Goal: Task Accomplishment & Management: Manage account settings

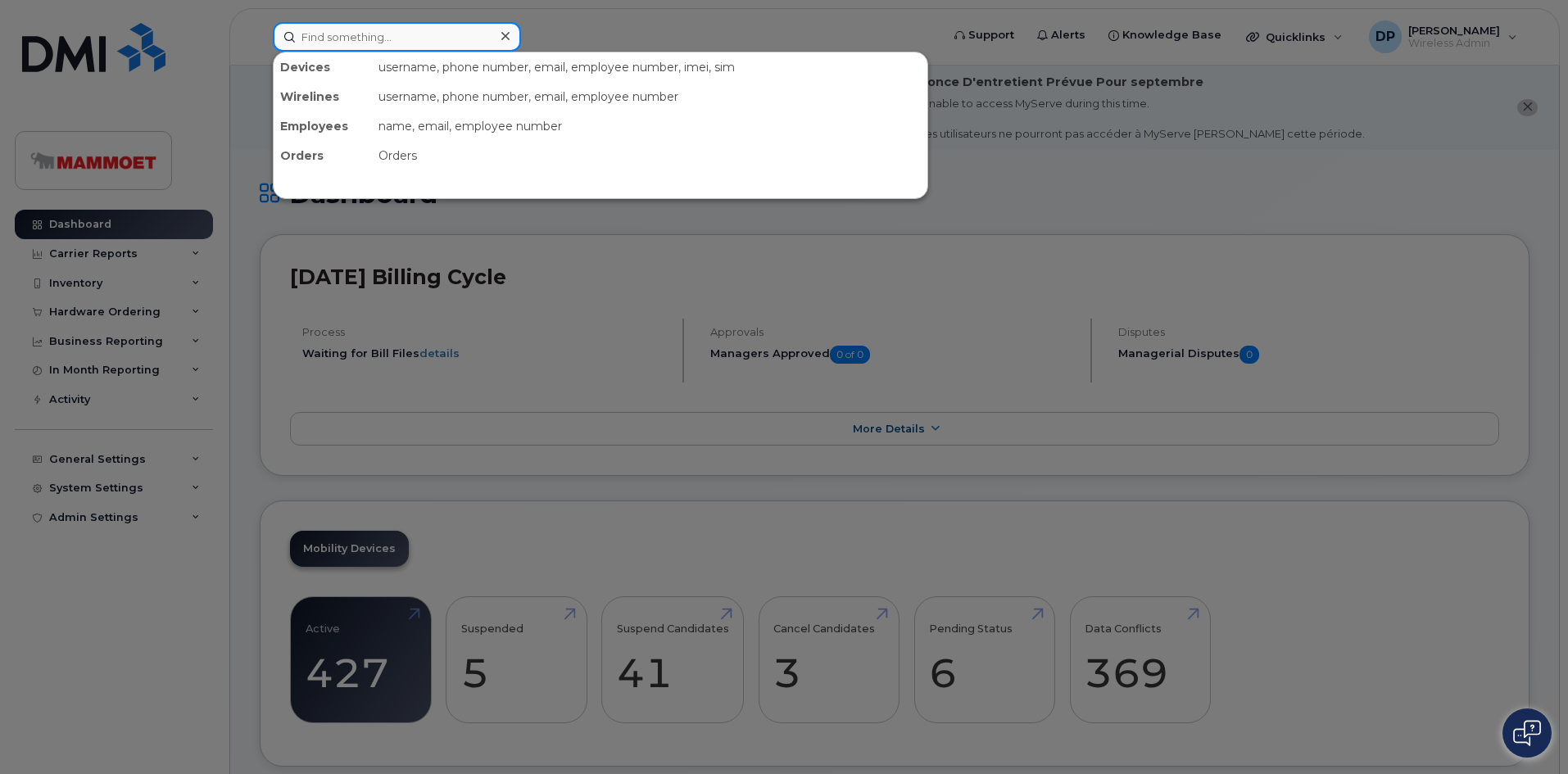
click at [351, 41] on input at bounding box center [397, 37] width 248 height 30
click at [102, 283] on div at bounding box center [784, 387] width 1568 height 774
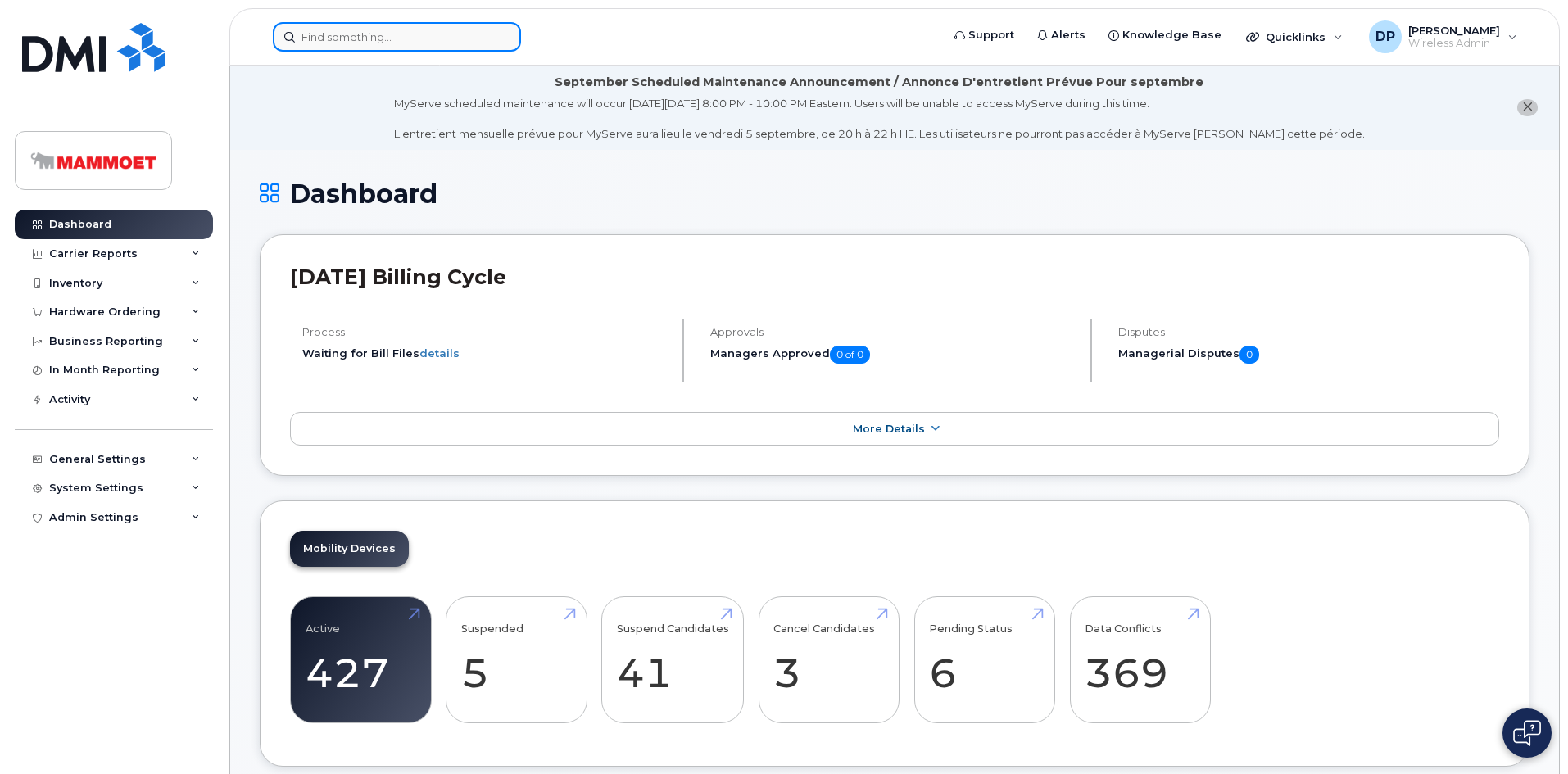
click at [340, 34] on input at bounding box center [397, 37] width 248 height 30
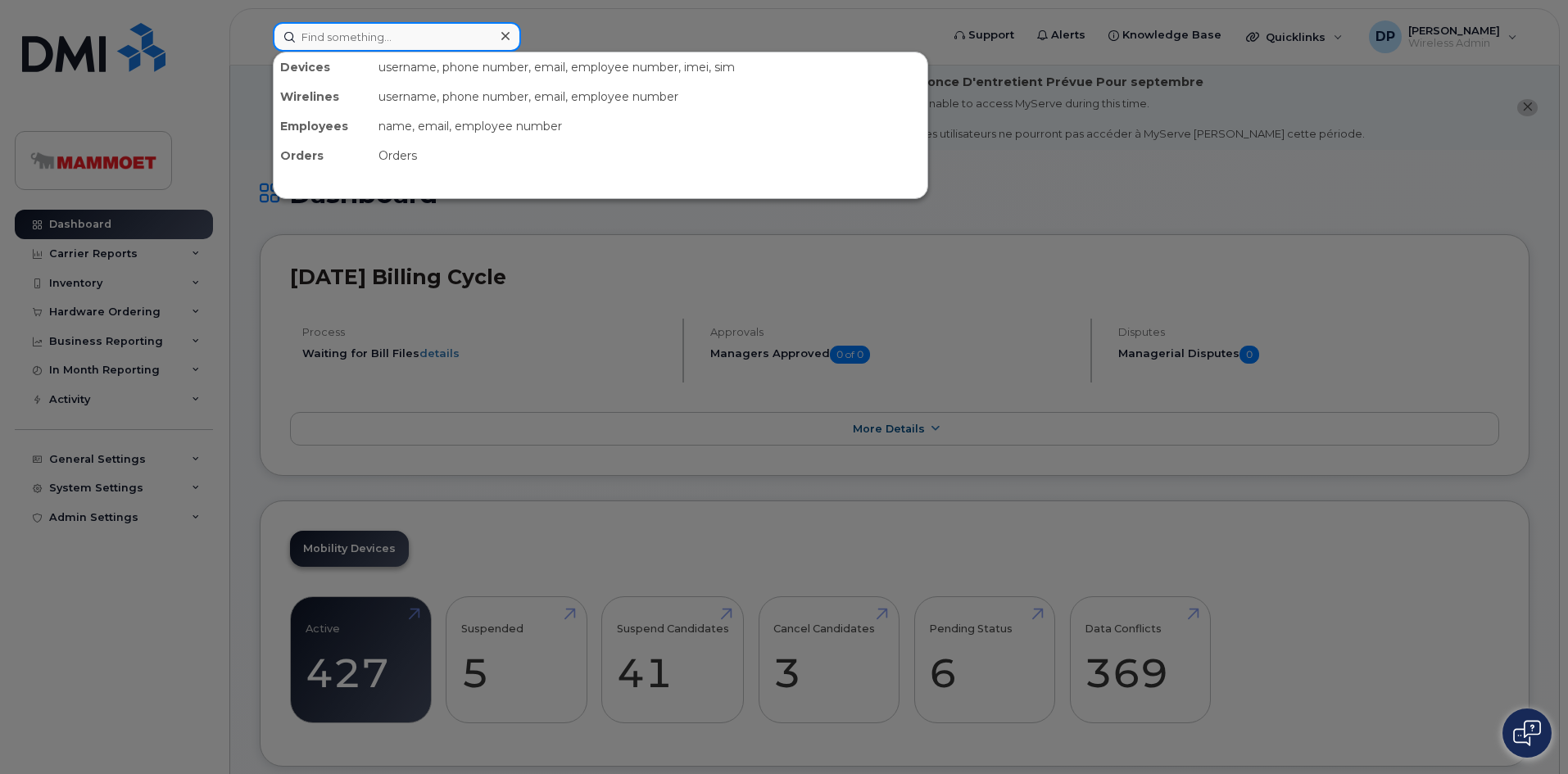
click at [358, 38] on input at bounding box center [397, 37] width 248 height 30
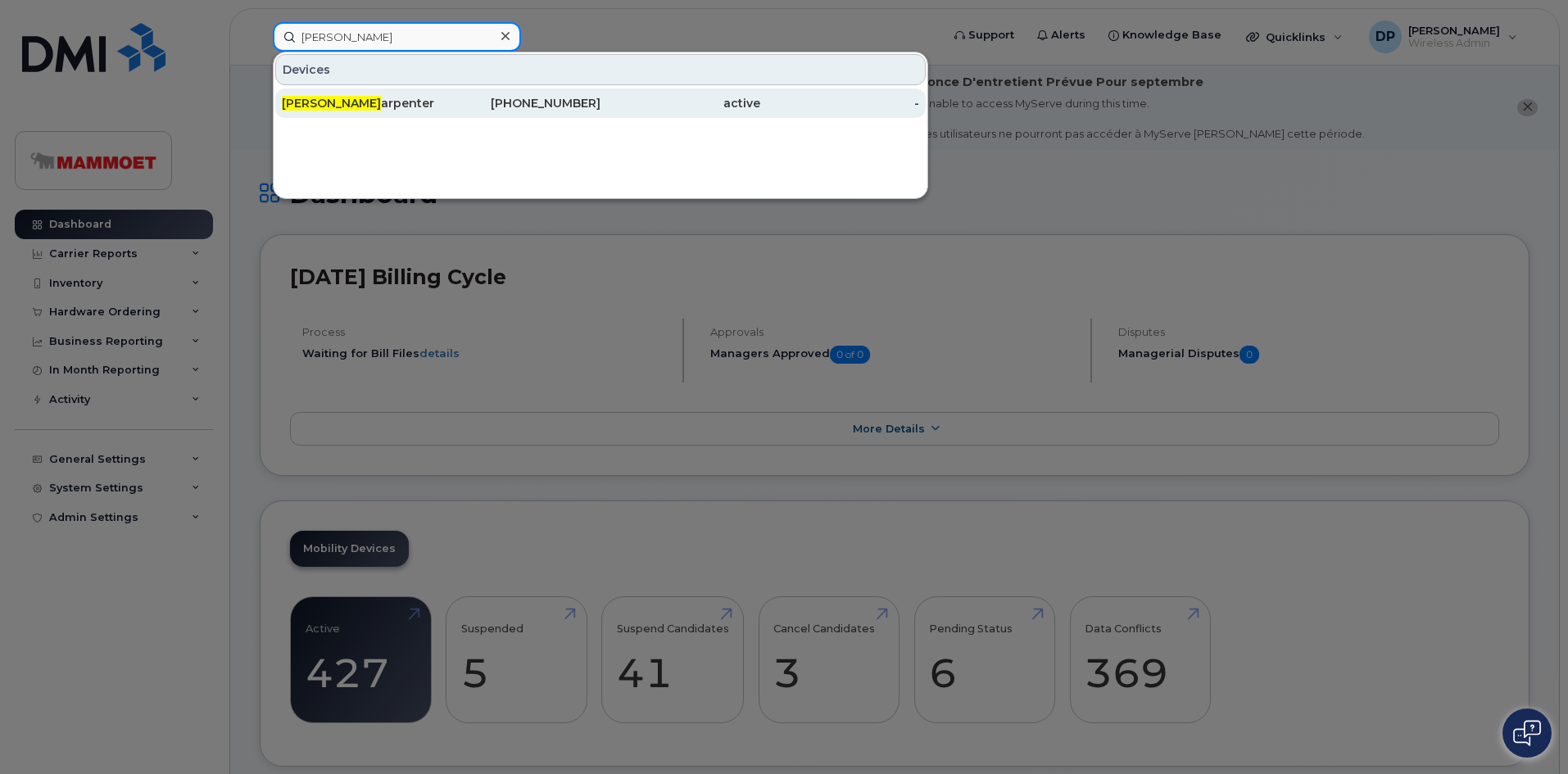
type input "melissa c"
click at [373, 101] on div "Melissa C arpenter" at bounding box center [361, 103] width 160 height 17
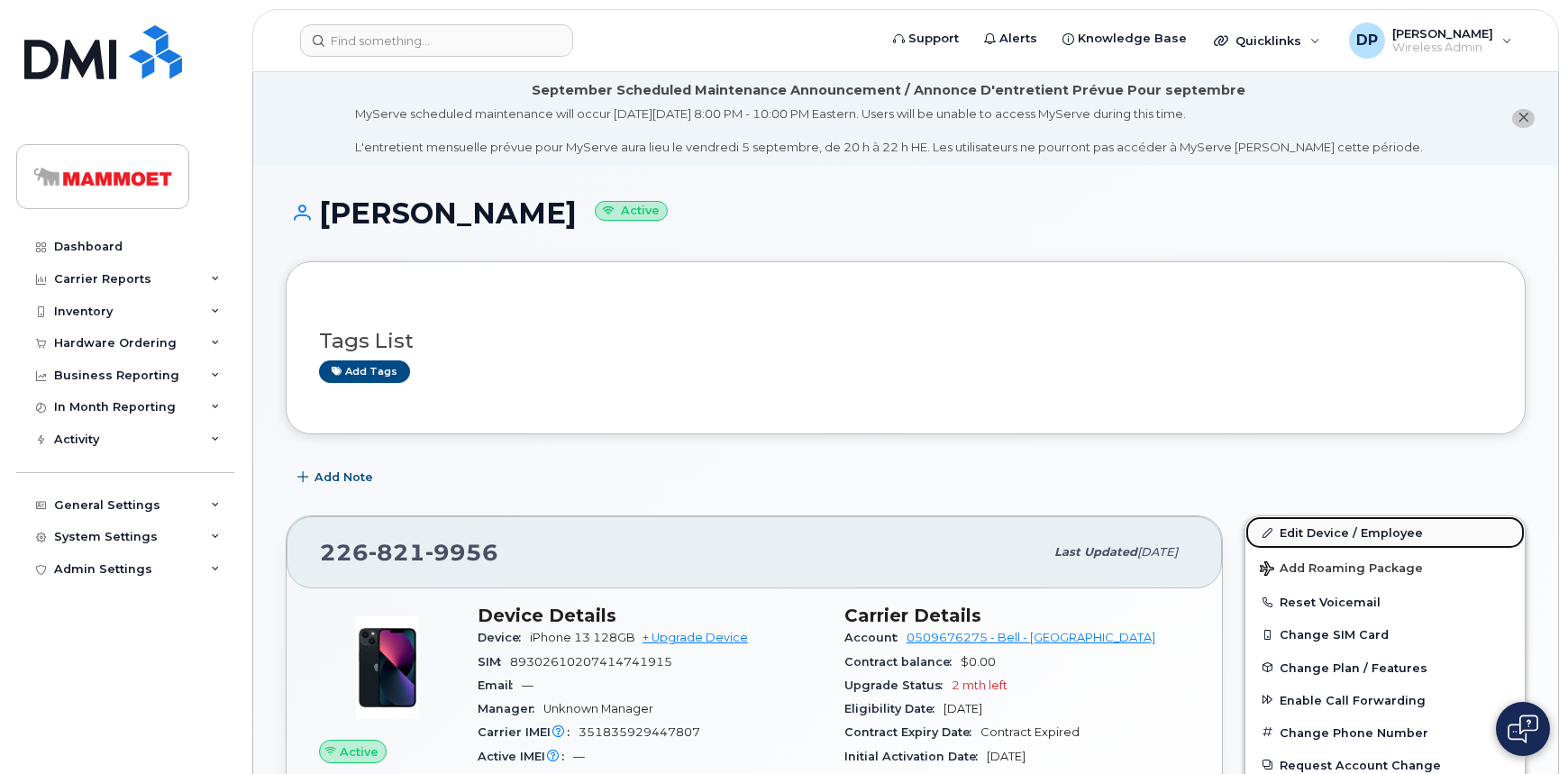
click at [1316, 531] on link "Edit Device / Employee" at bounding box center [1385, 532] width 279 height 33
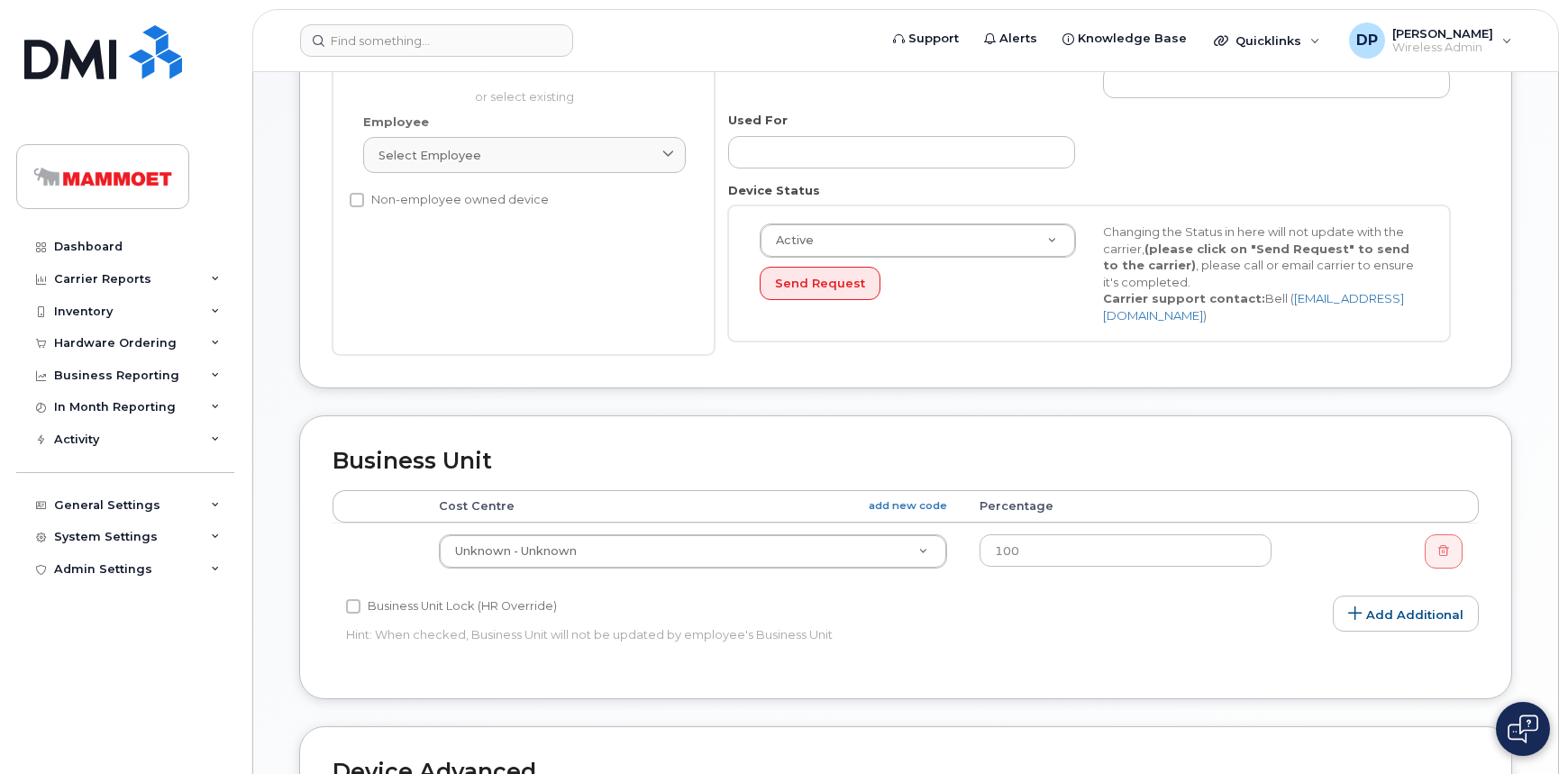
scroll to position [91, 0]
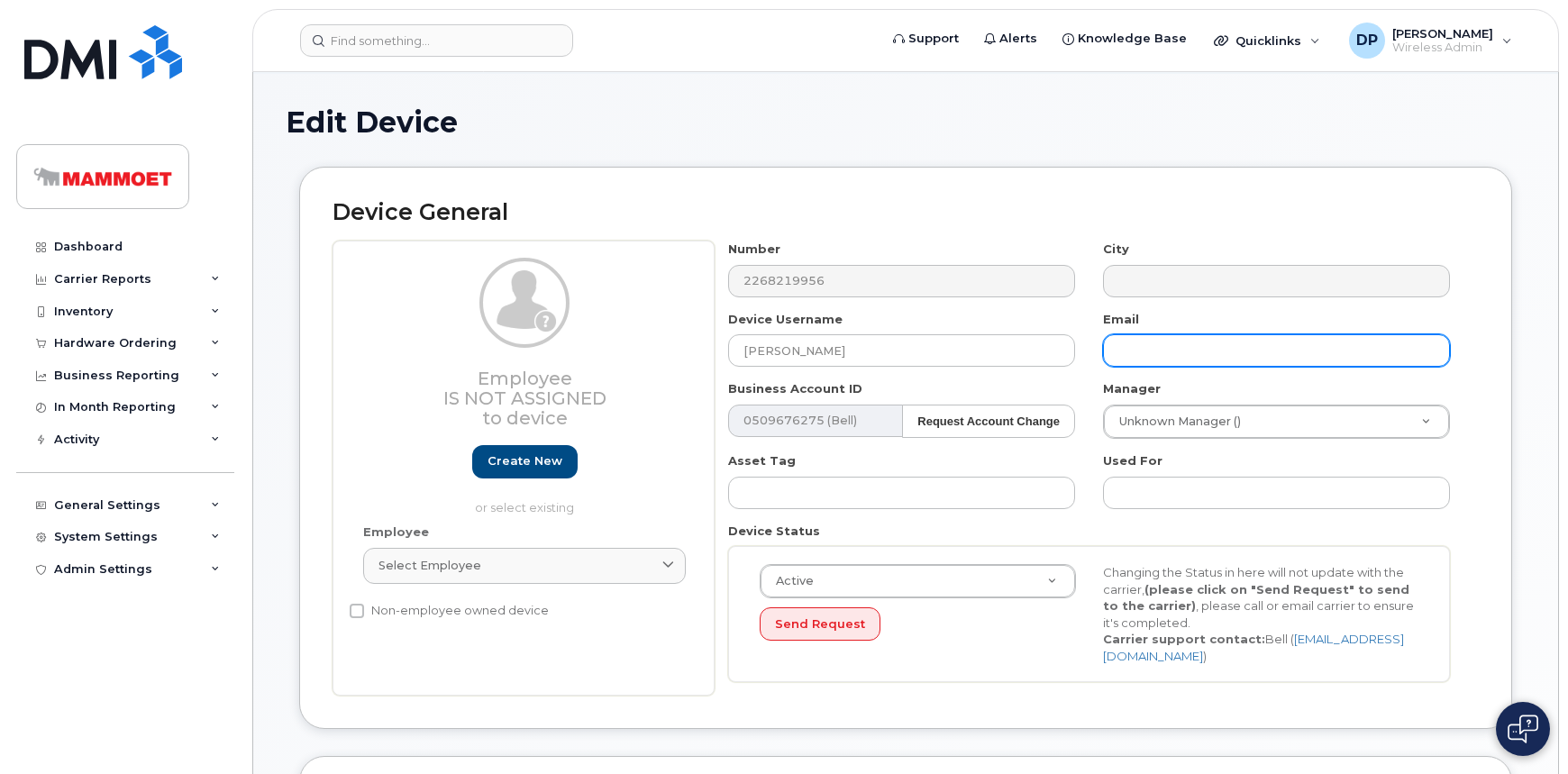
click at [1151, 349] on input "text" at bounding box center [1276, 350] width 347 height 33
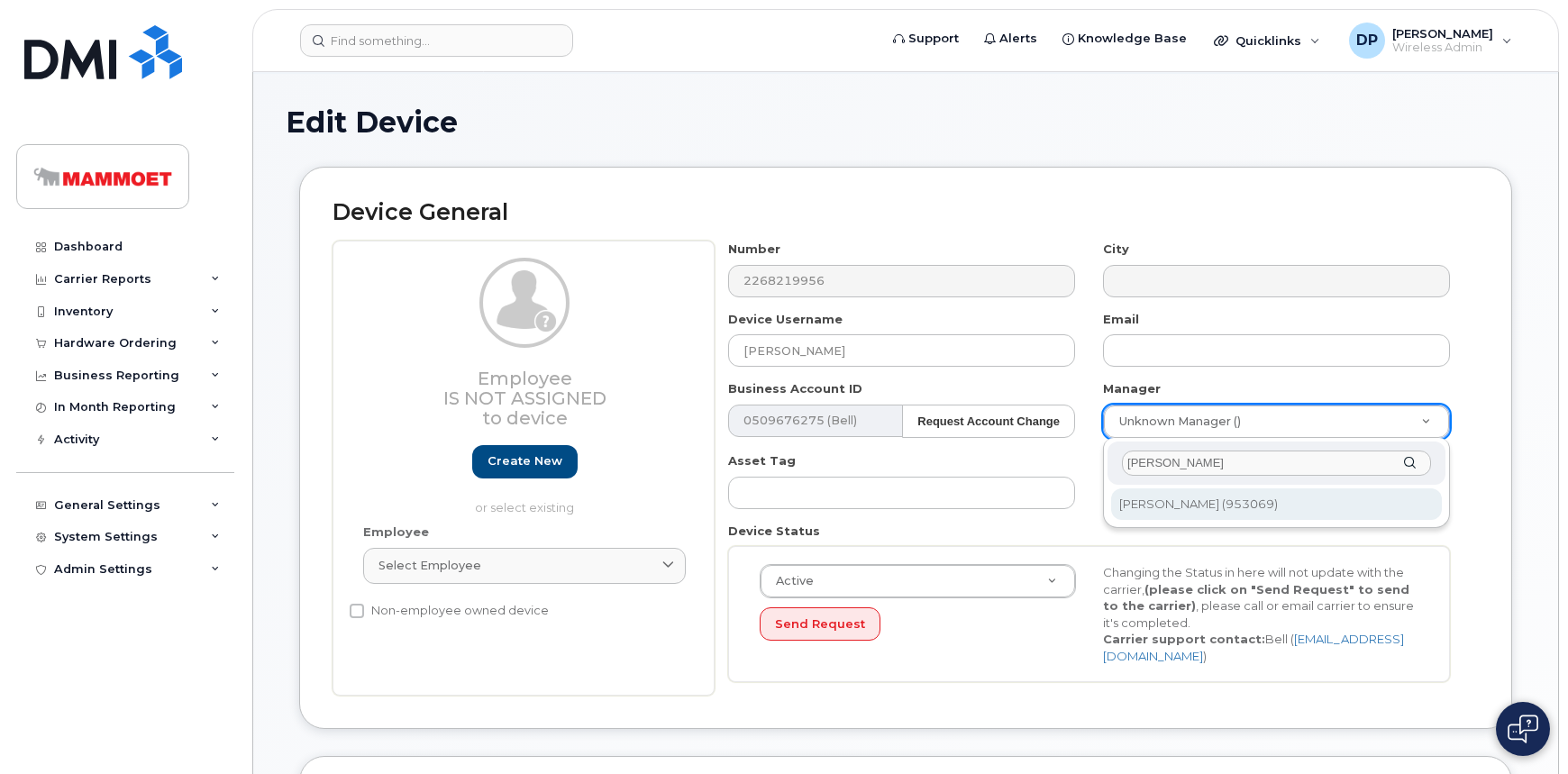
type input "girard"
type input "81975"
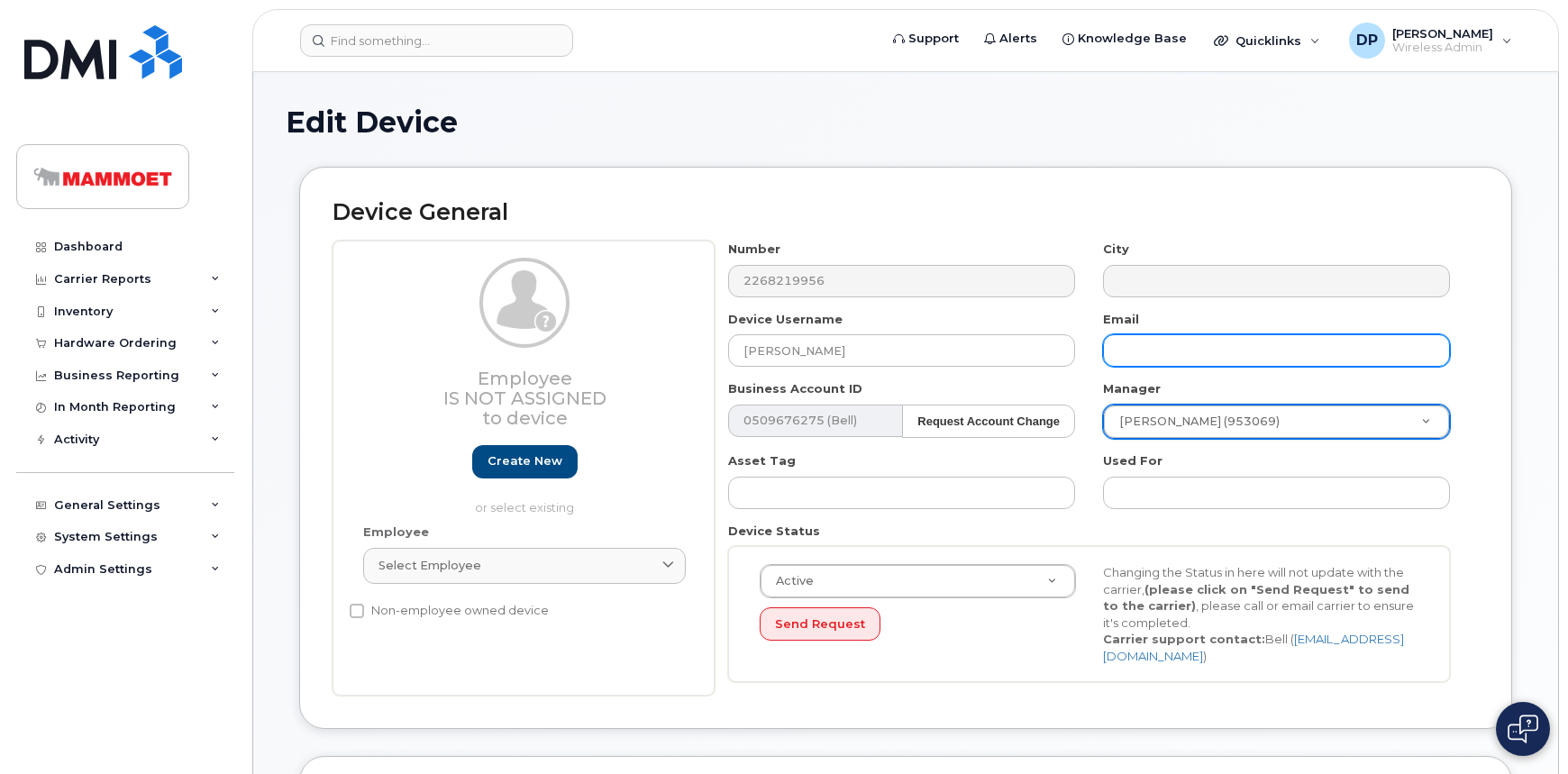
click at [1145, 351] on input "text" at bounding box center [1276, 350] width 347 height 33
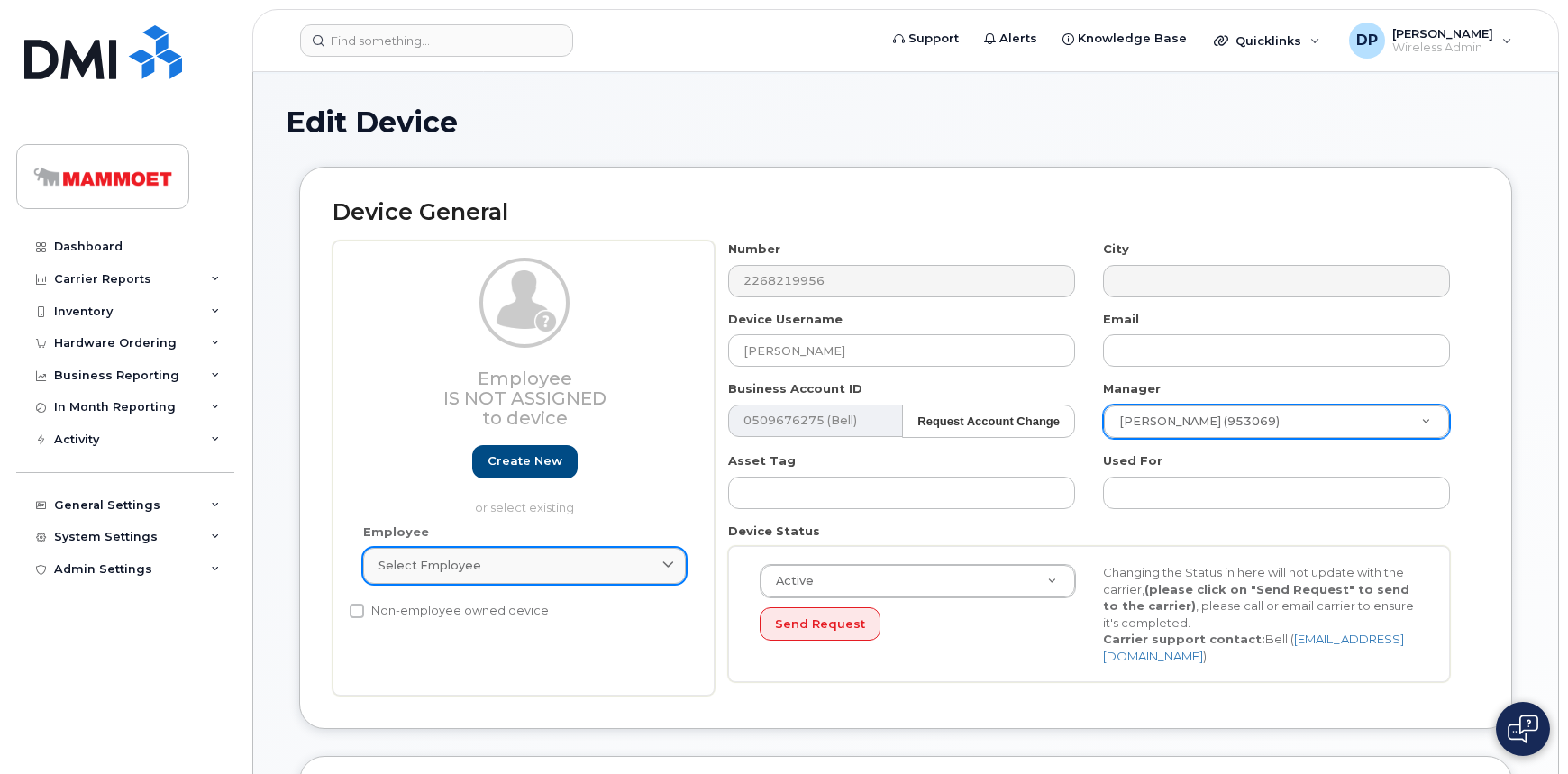
click at [597, 565] on div "Select employee" at bounding box center [524, 566] width 292 height 17
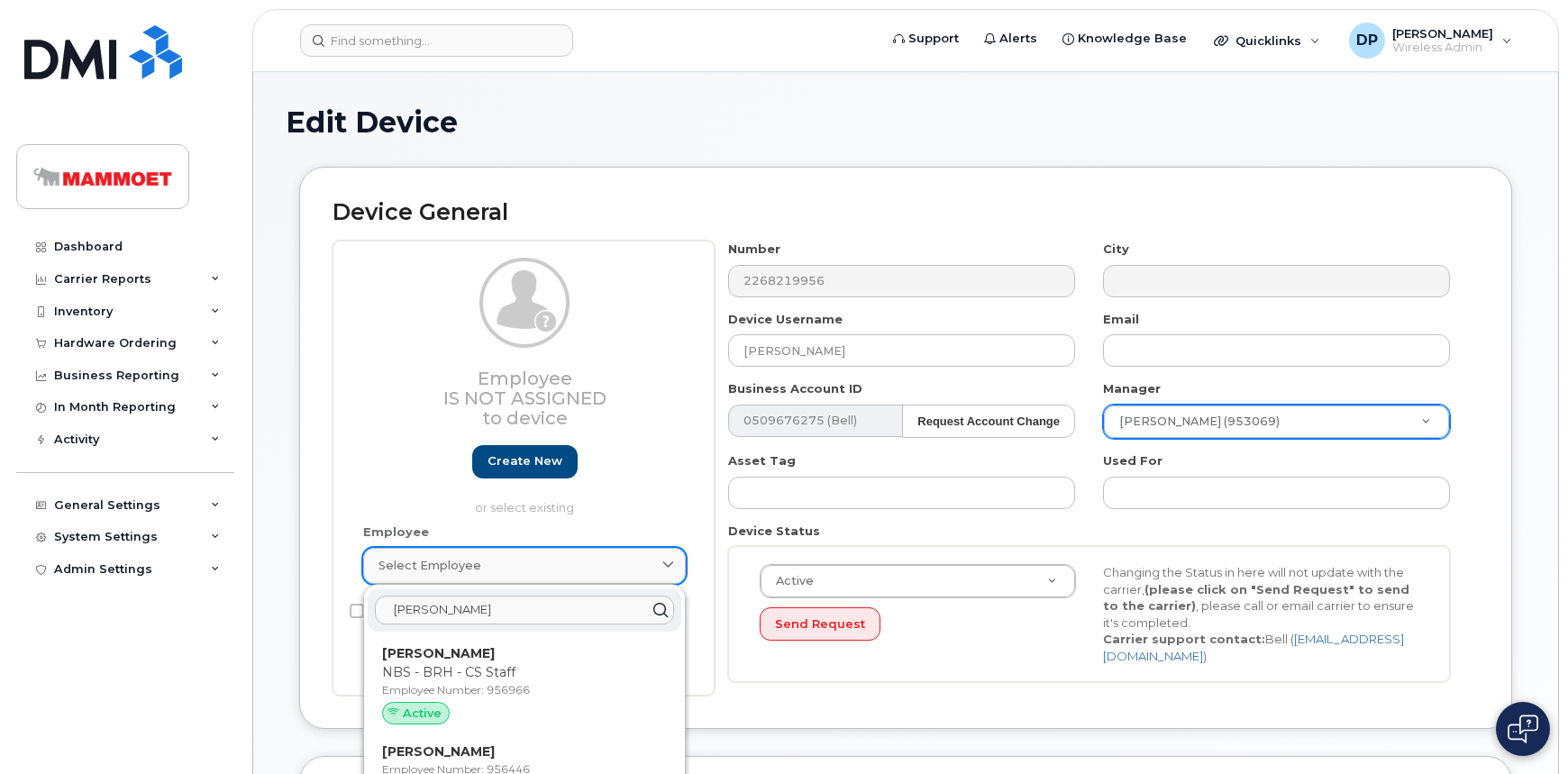
type input "melissa"
drag, startPoint x: 445, startPoint y: 613, endPoint x: 297, endPoint y: 613, distance: 148.0
click at [300, 615] on div "Device General Employee Is not assigned to device Create new or select existing…" at bounding box center [906, 448] width 1213 height 563
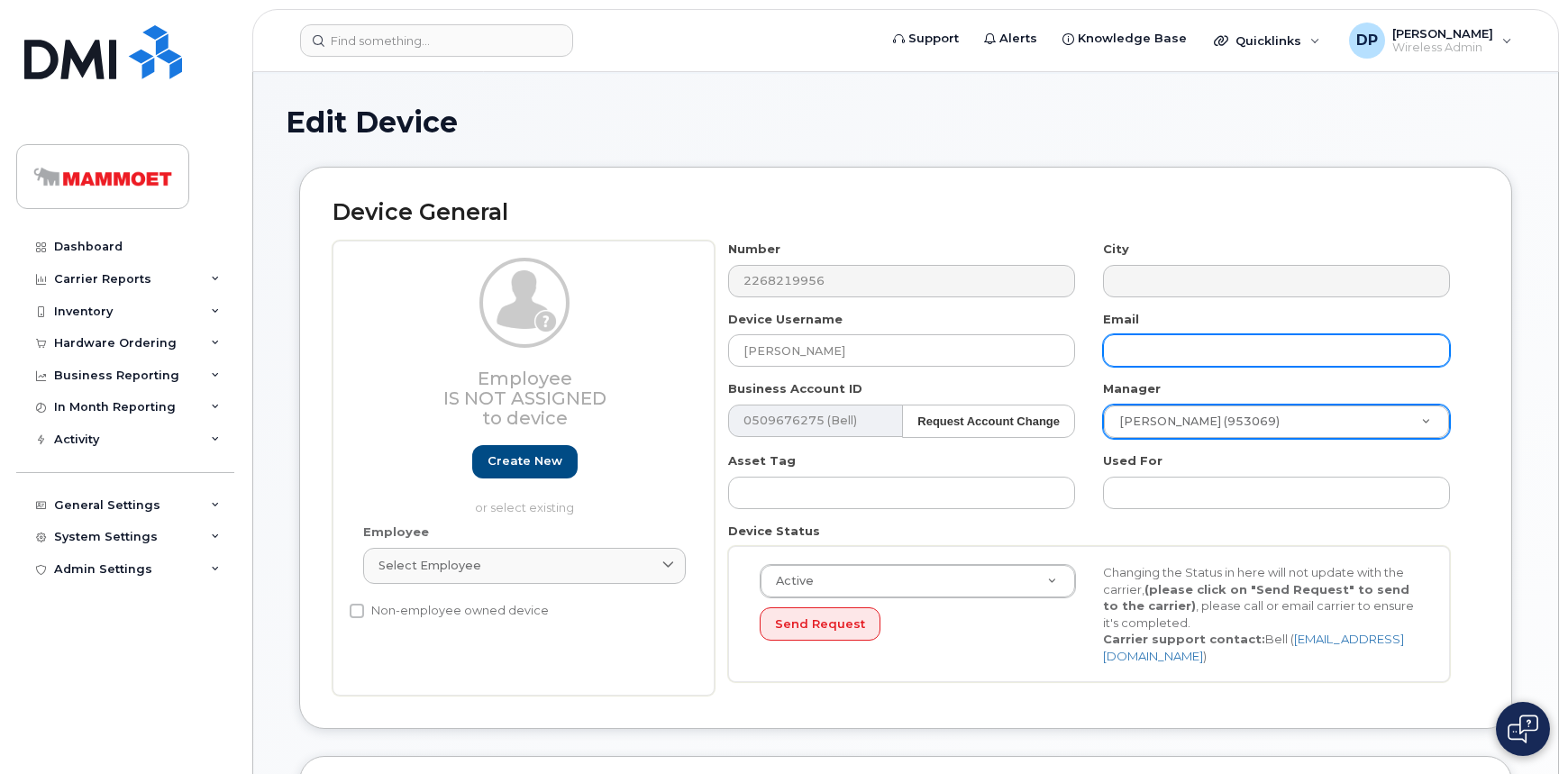
click at [1135, 350] on input "text" at bounding box center [1276, 350] width 347 height 33
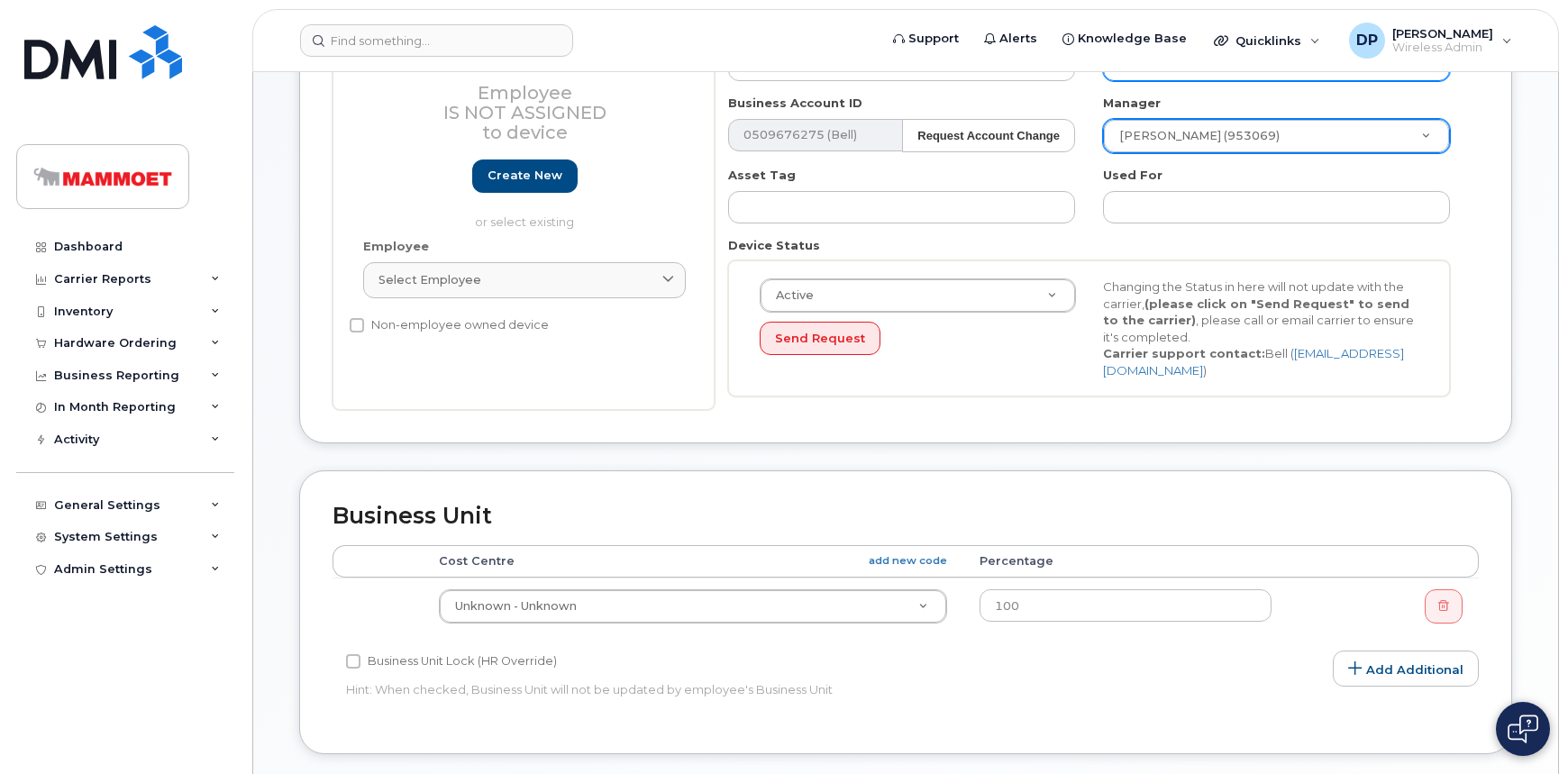
scroll to position [501, 0]
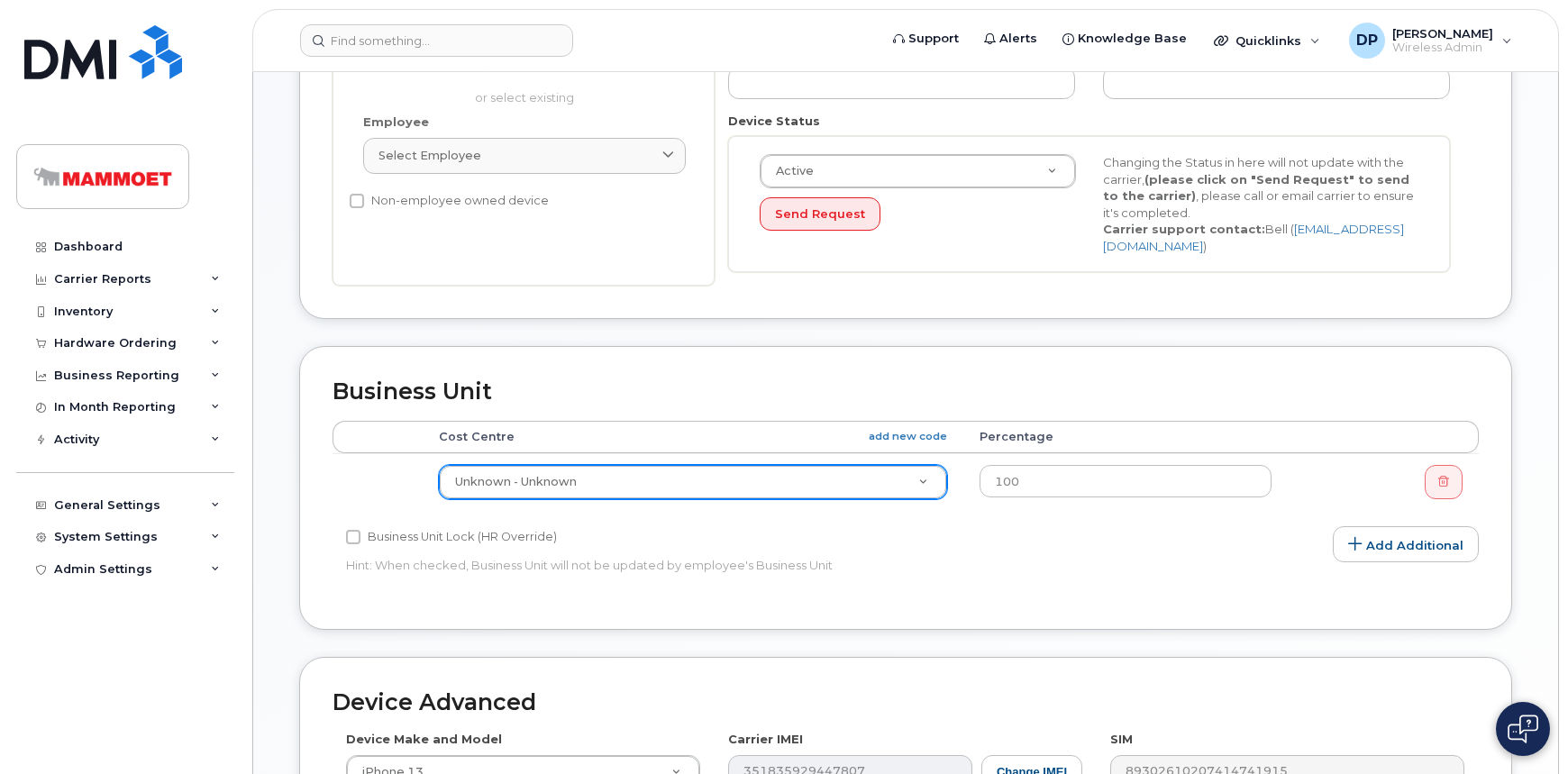
type input "Melissa.Carpenter@mammoet.com"
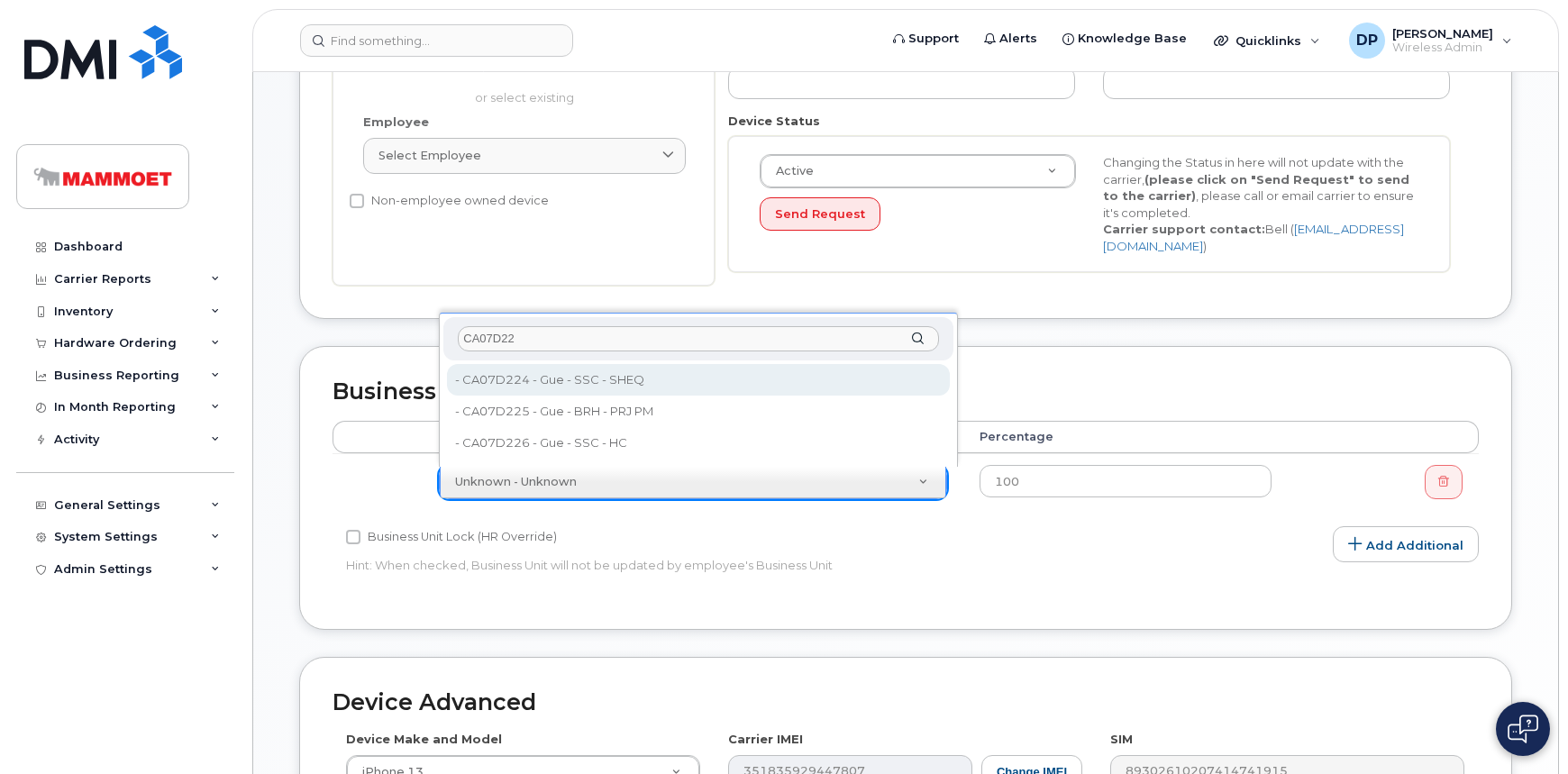
type input "CA07D22"
type input "30744"
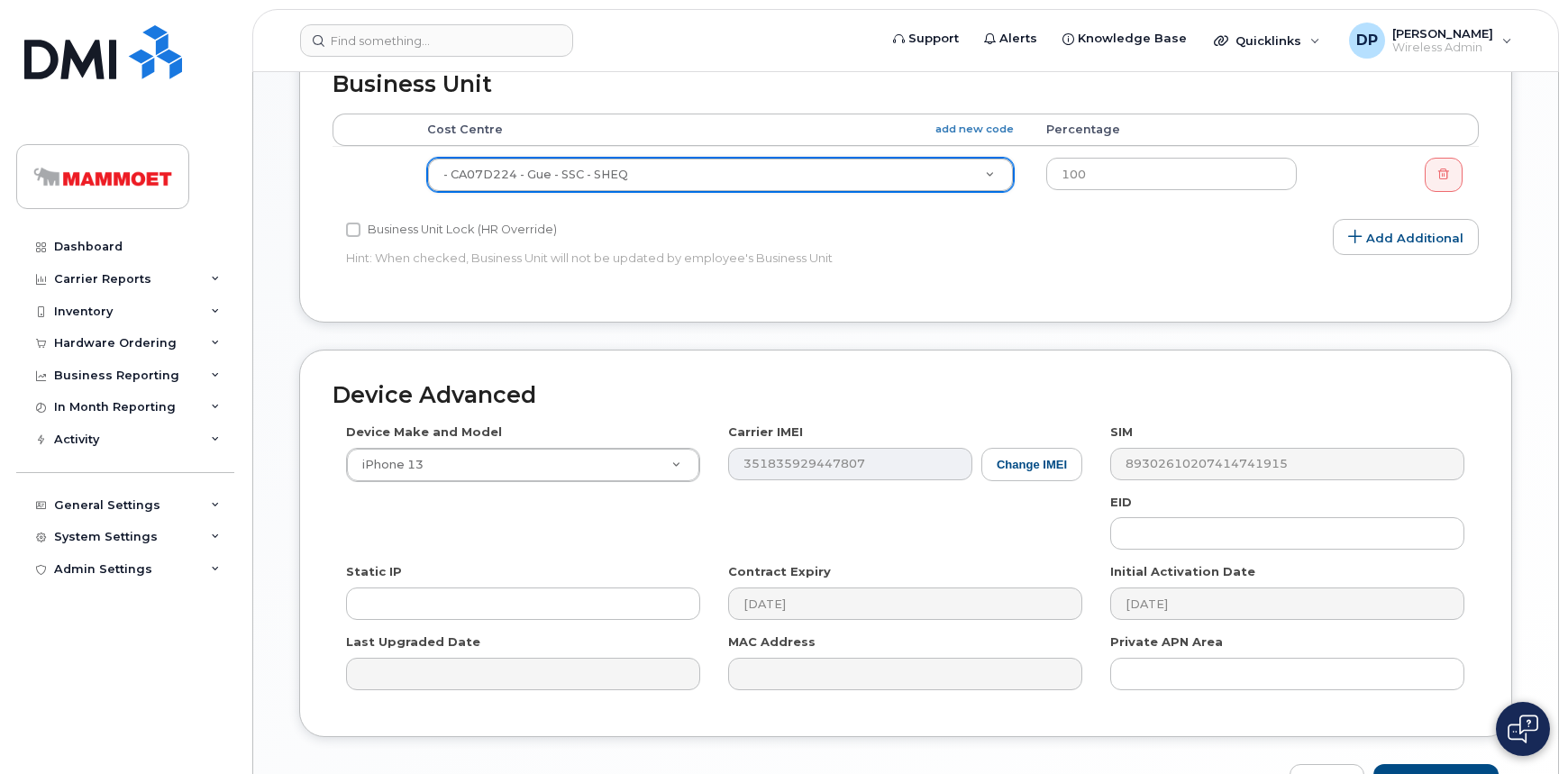
scroll to position [919, 0]
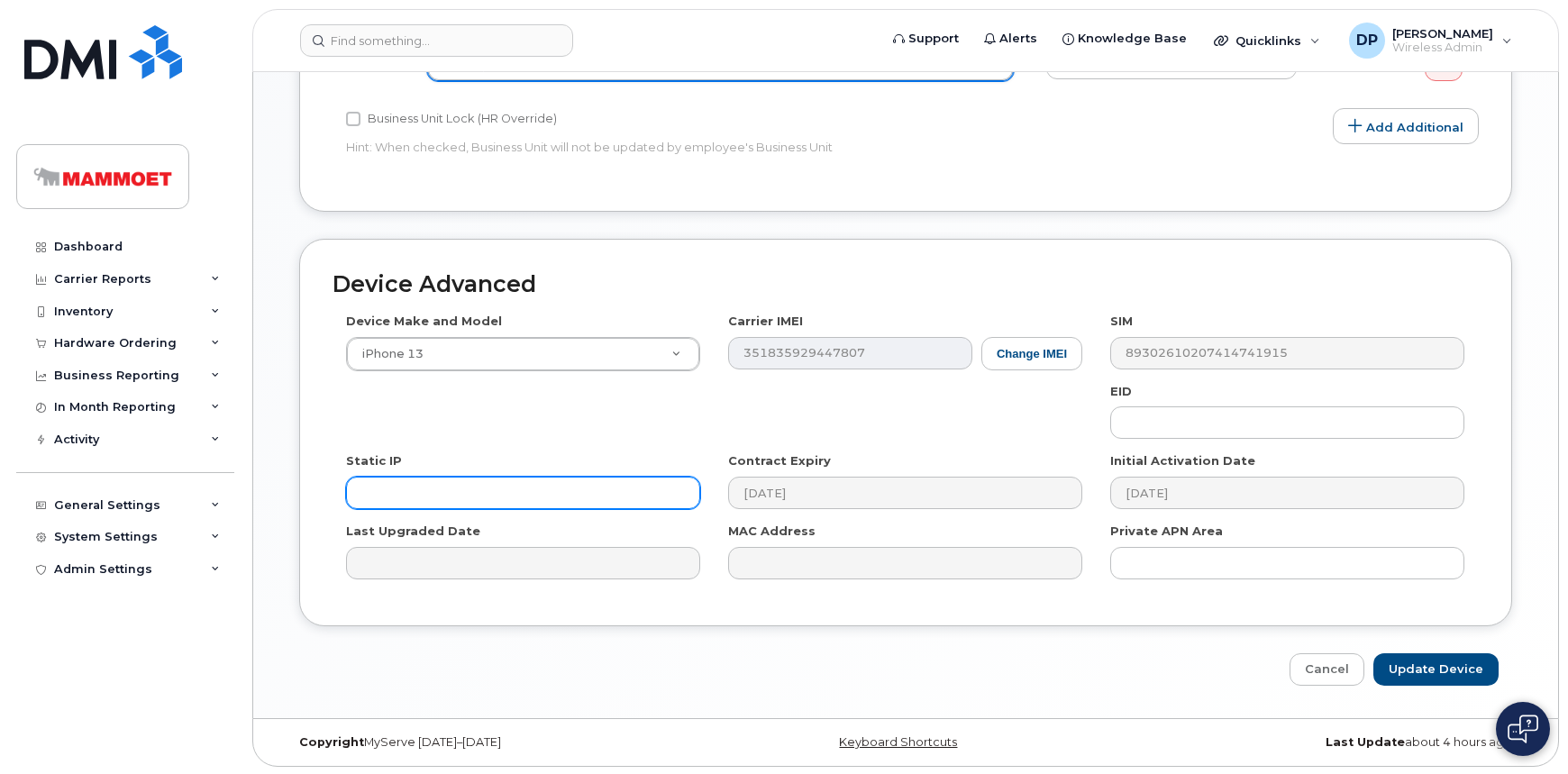
click at [557, 499] on input "text" at bounding box center [523, 493] width 354 height 33
click at [1374, 654] on input "Update Device" at bounding box center [1436, 670] width 125 height 34
type input "Saving..."
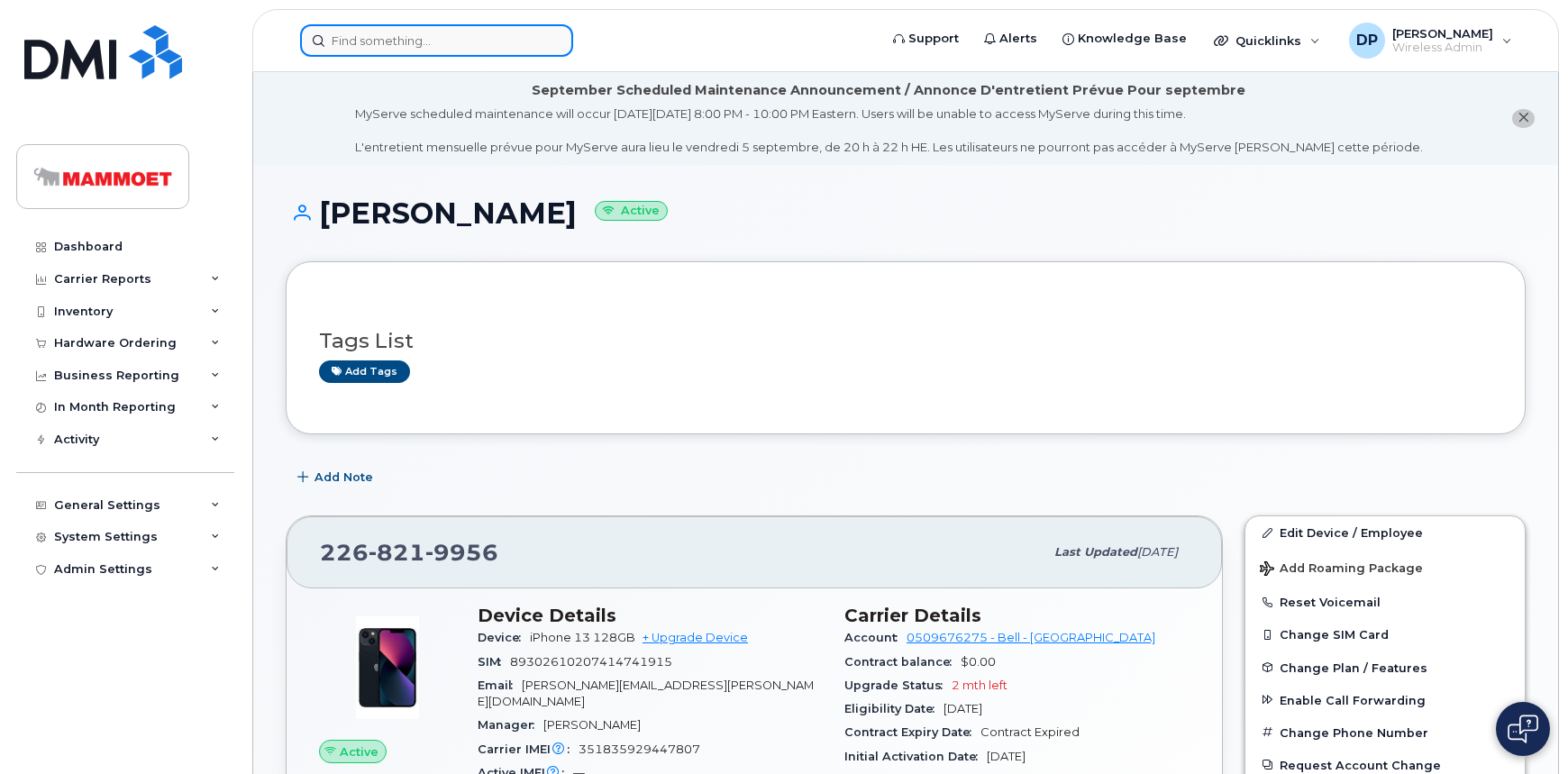
click at [384, 36] on input at bounding box center [437, 40] width 273 height 33
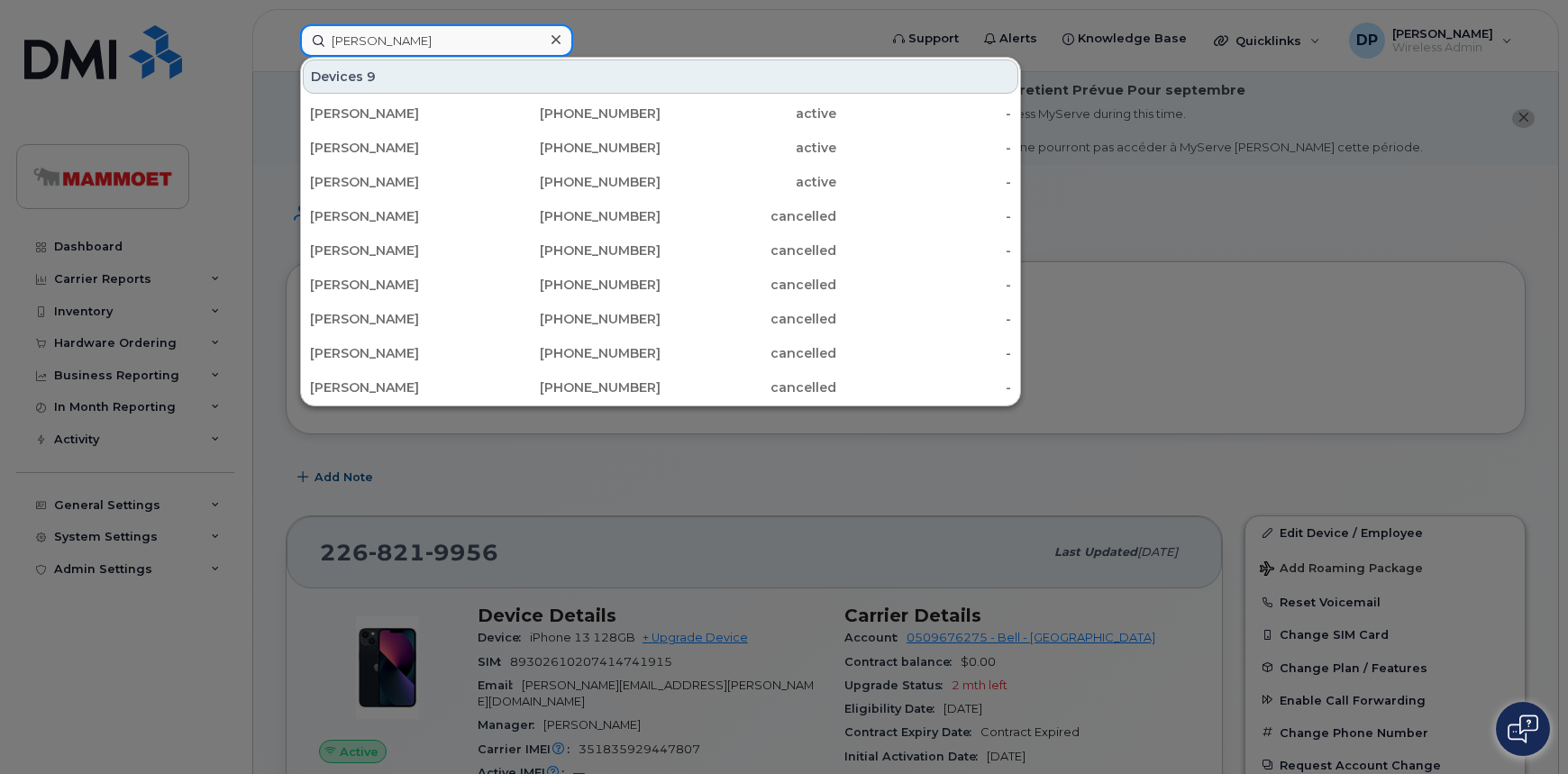
type input "JAMIE BACON"
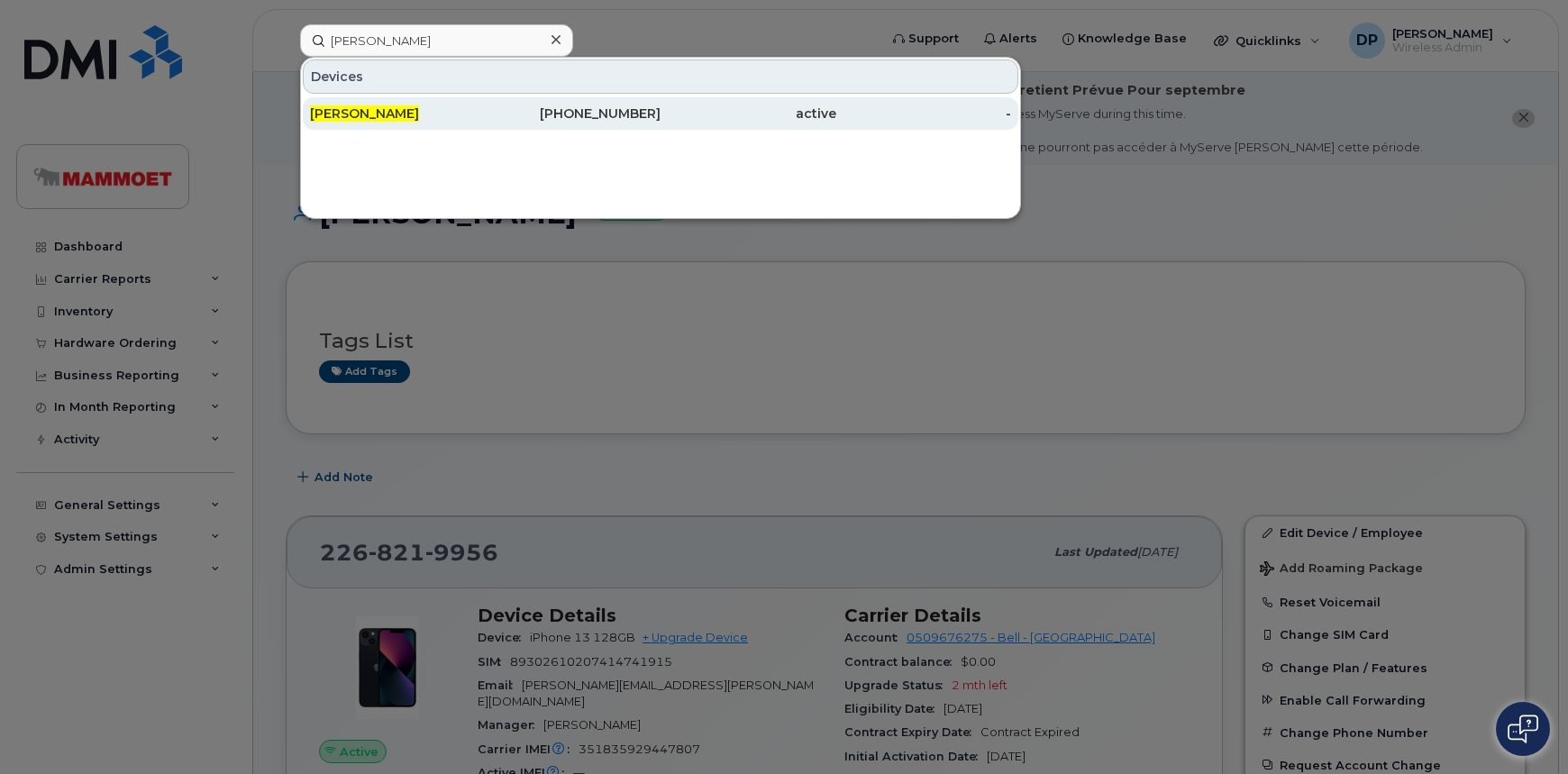
click at [380, 107] on span "Jamie Bacon" at bounding box center [364, 114] width 109 height 16
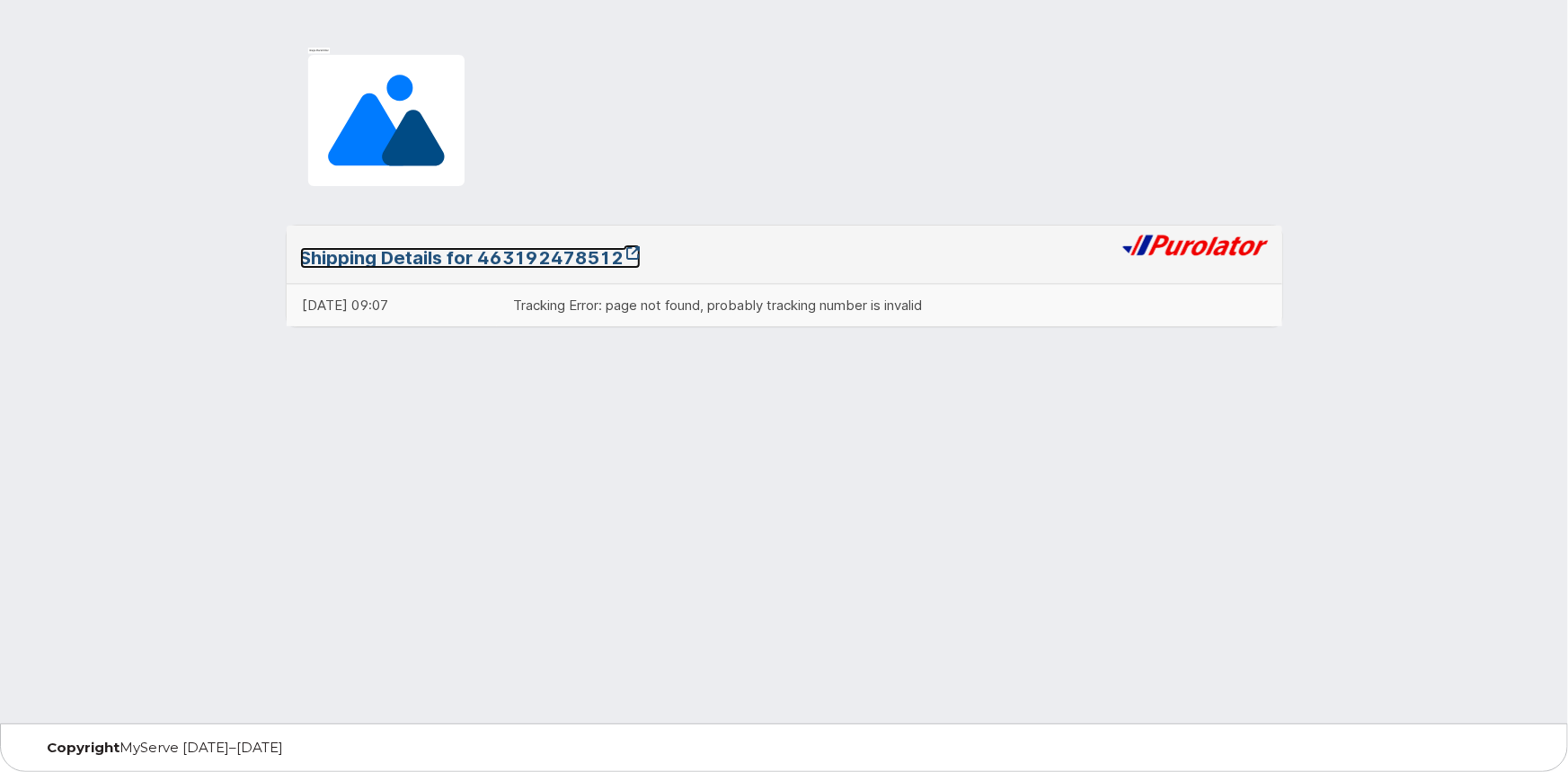
click at [551, 261] on link "Shipping Details for 463192478512" at bounding box center [470, 257] width 341 height 21
